Goal: Task Accomplishment & Management: Use online tool/utility

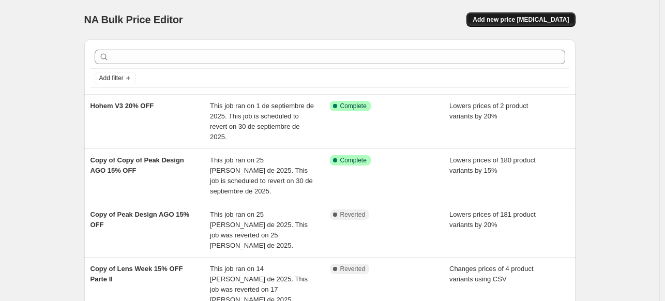
click at [522, 24] on button "Add new price [MEDICAL_DATA]" at bounding box center [521, 19] width 109 height 14
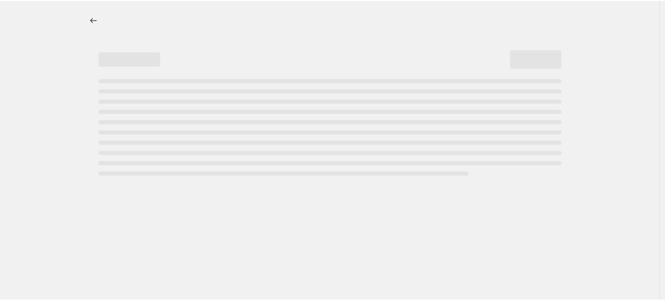
select select "percentage"
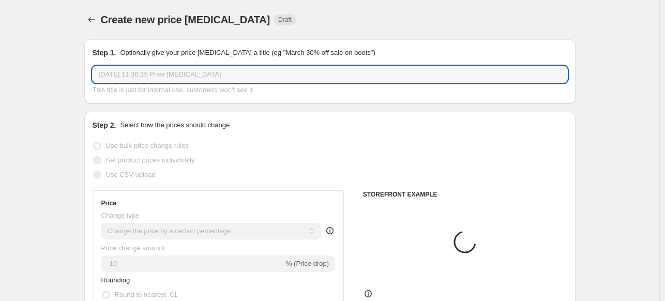
click at [231, 76] on input "[DATE] 11:36:15 Price [MEDICAL_DATA]" at bounding box center [330, 74] width 475 height 17
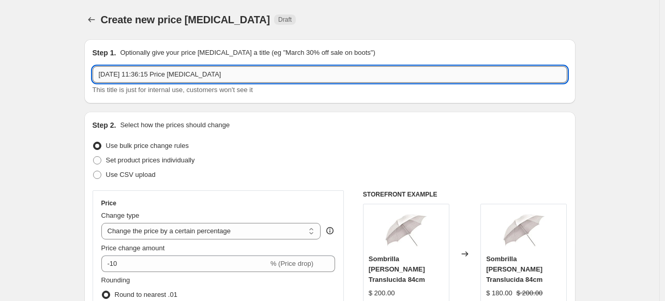
click at [231, 76] on input "[DATE] 11:36:15 Price [MEDICAL_DATA]" at bounding box center [330, 74] width 475 height 17
type input "SONY [DATE]-[DATE]"
click at [130, 177] on span "Use CSV upload" at bounding box center [131, 175] width 50 height 8
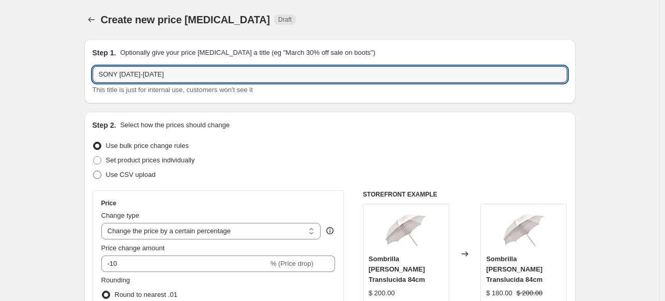
click at [94, 171] on input "Use CSV upload" at bounding box center [93, 171] width 1 height 1
radio input "true"
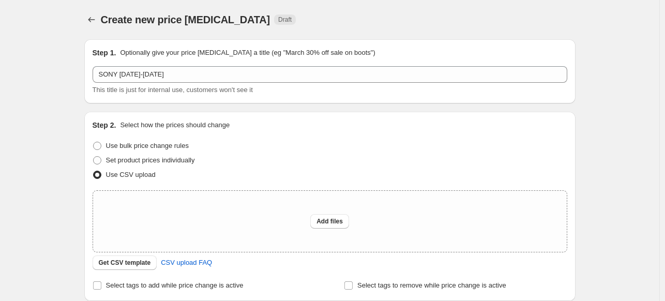
click at [201, 177] on div "Use CSV upload" at bounding box center [330, 175] width 475 height 14
click at [195, 202] on div "Add files" at bounding box center [330, 221] width 474 height 61
type input "C:\fakepath\SONY 1 AL 10 - csv_template_user_18617.csv"
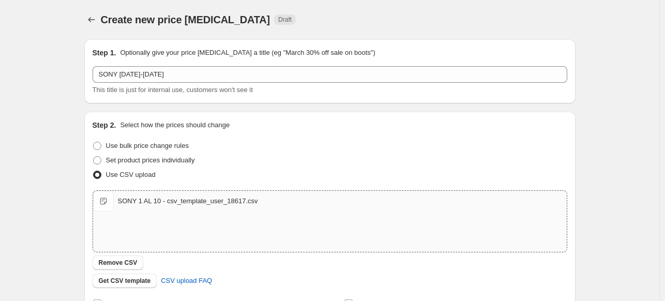
scroll to position [178, 0]
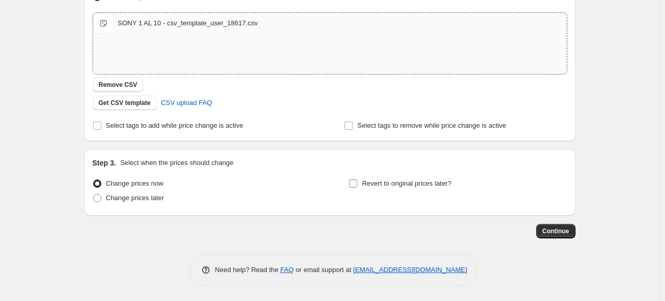
click at [396, 185] on span "Revert to original prices later?" at bounding box center [407, 184] width 90 height 8
click at [358, 185] on input "Revert to original prices later?" at bounding box center [353, 184] width 8 height 8
checkbox input "true"
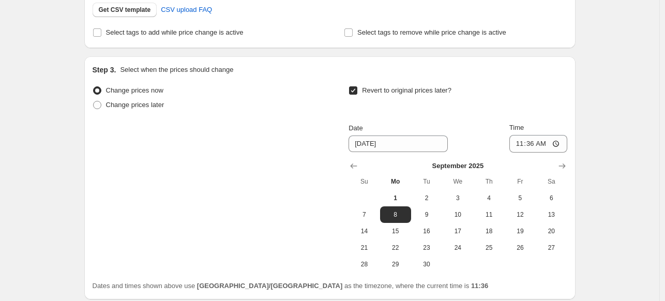
scroll to position [271, 0]
click at [454, 218] on span "10" at bounding box center [458, 215] width 23 height 8
type input "[DATE]"
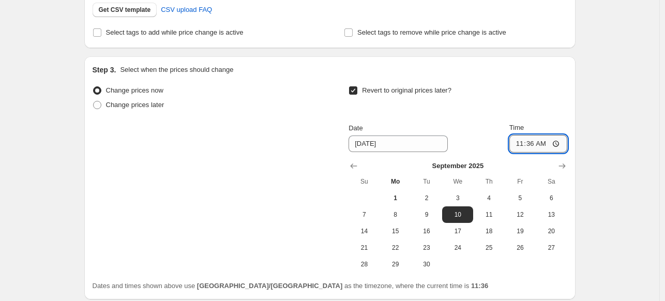
click at [515, 150] on input "11:36" at bounding box center [539, 144] width 58 height 18
type input "23:59"
click at [617, 153] on div "Create new price [MEDICAL_DATA]. This page is ready Create new price [MEDICAL_D…" at bounding box center [330, 57] width 660 height 657
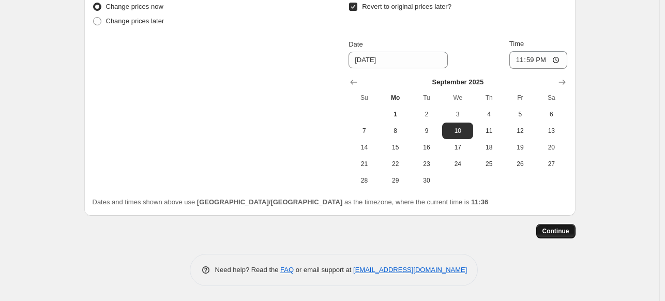
click at [559, 224] on button "Continue" at bounding box center [556, 231] width 39 height 14
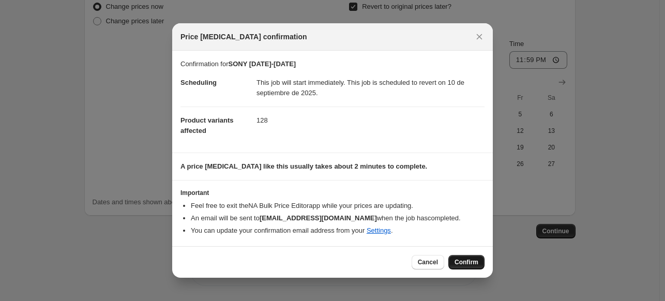
click at [465, 261] on span "Confirm" at bounding box center [467, 262] width 24 height 8
